Goal: Find specific page/section: Find specific page/section

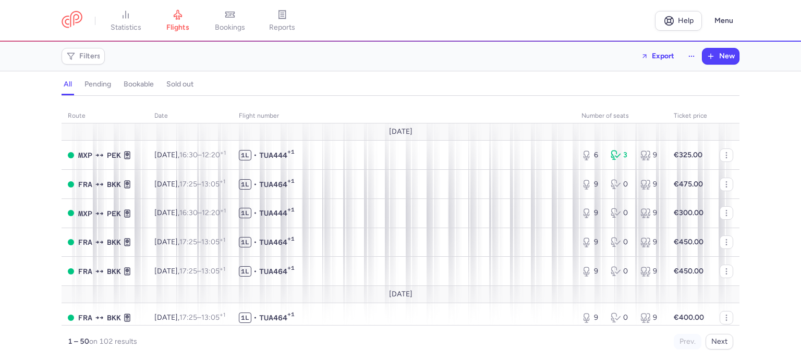
scroll to position [1283, 0]
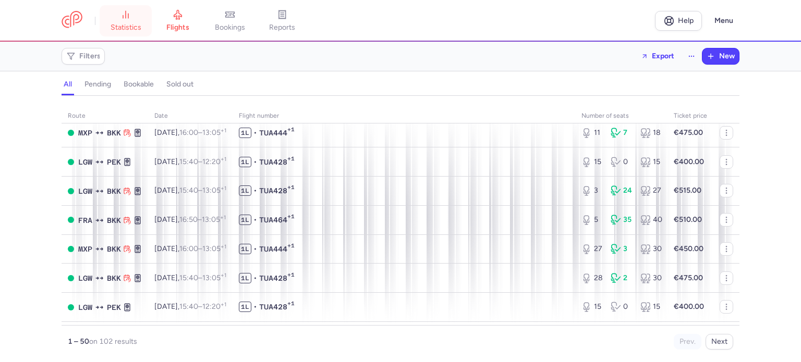
click at [128, 13] on icon at bounding box center [125, 14] width 10 height 10
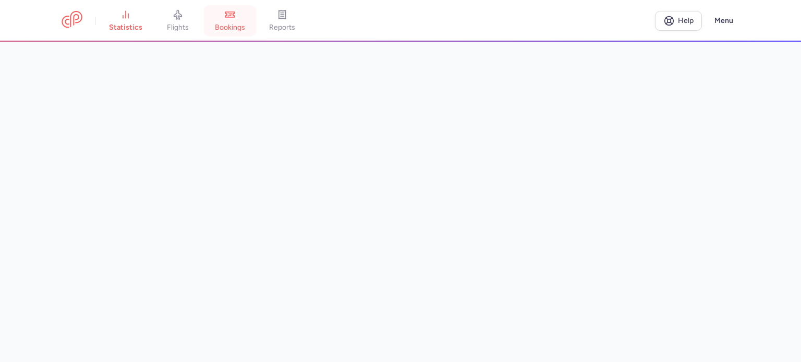
click at [242, 17] on link "bookings" at bounding box center [230, 20] width 52 height 23
